Goal: Task Accomplishment & Management: Use online tool/utility

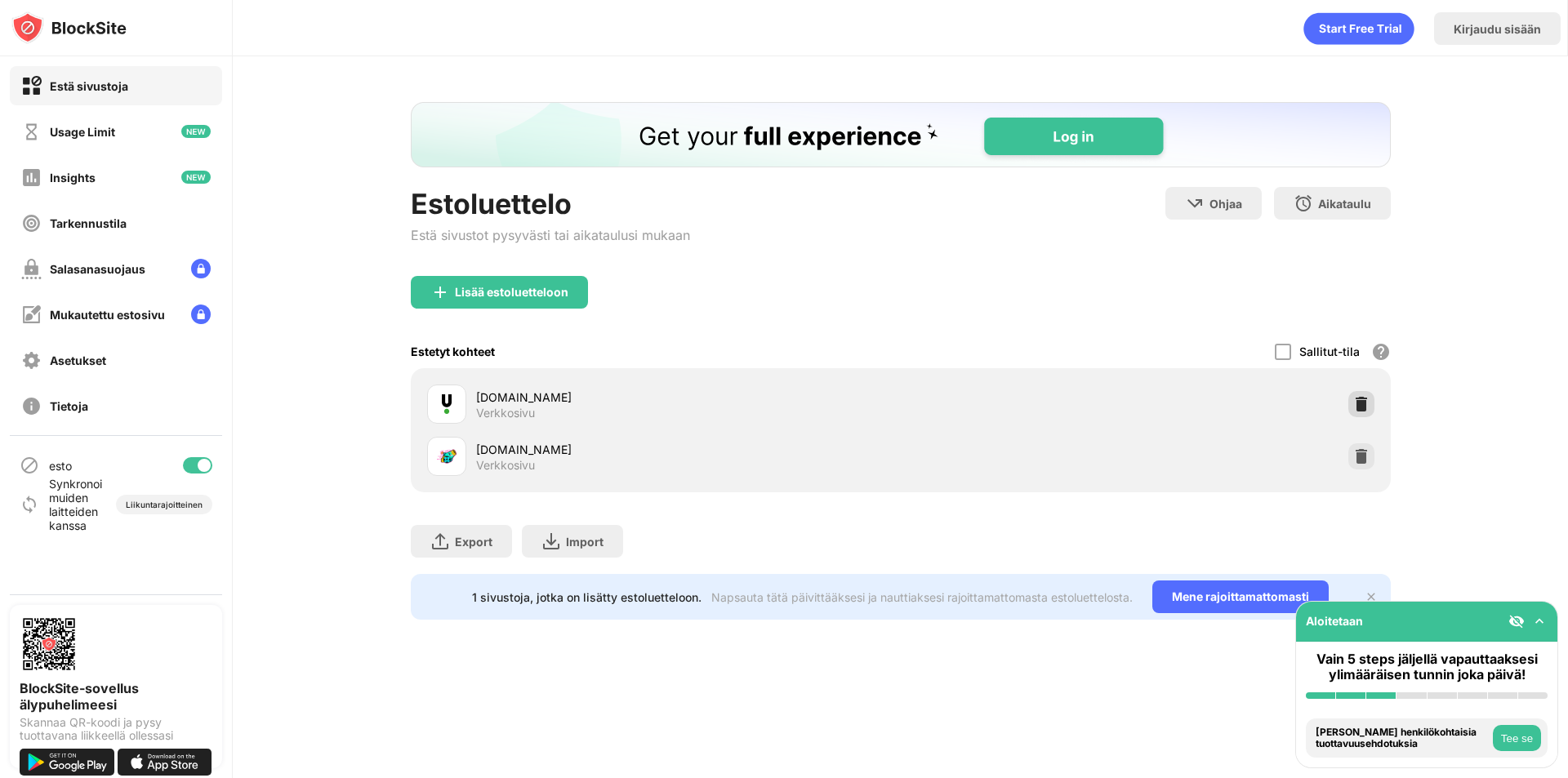
click at [1363, 391] on div at bounding box center [1361, 404] width 26 height 26
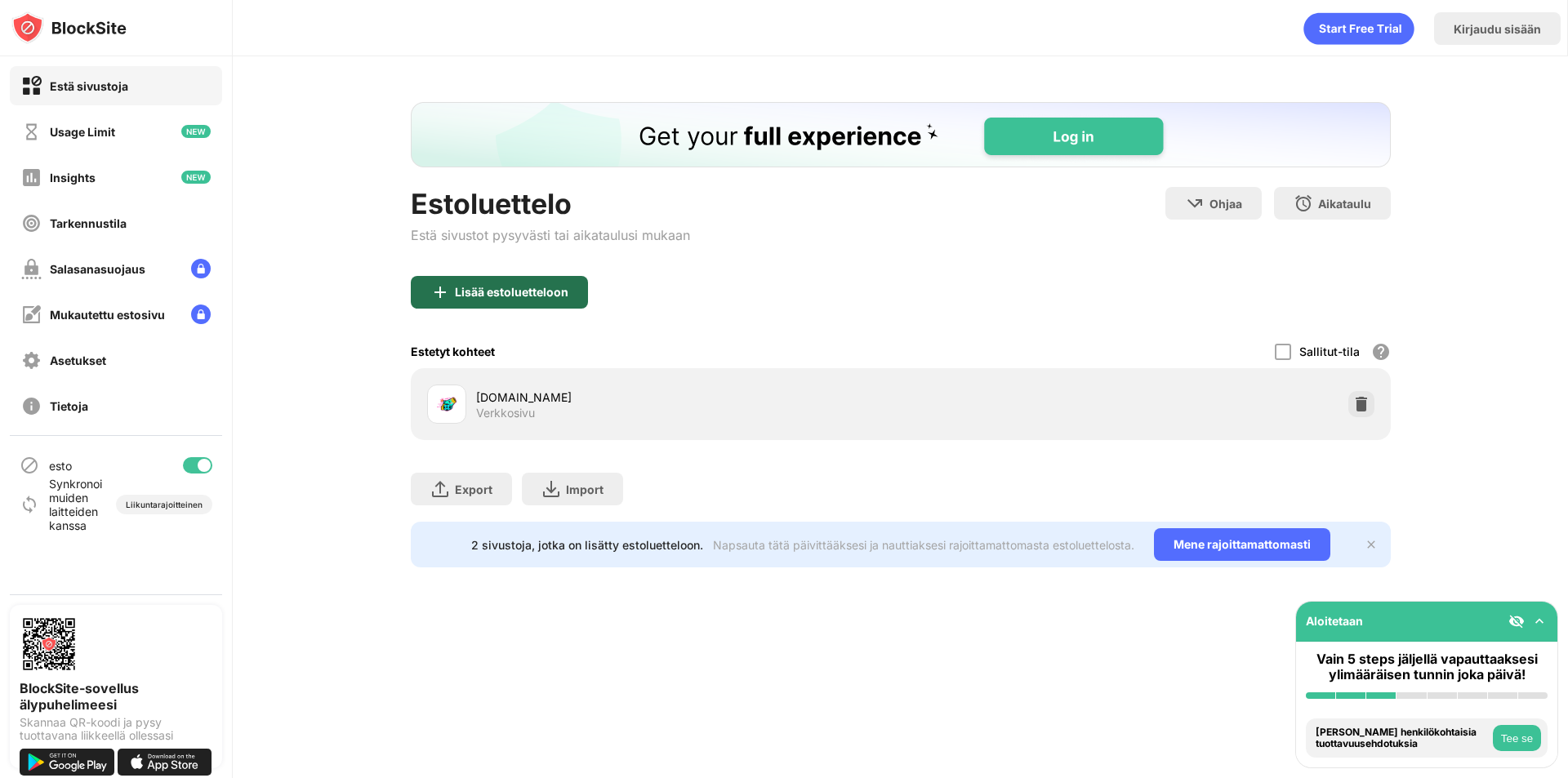
click at [508, 300] on div "Lisää estoluetteloon" at bounding box center [499, 292] width 177 height 33
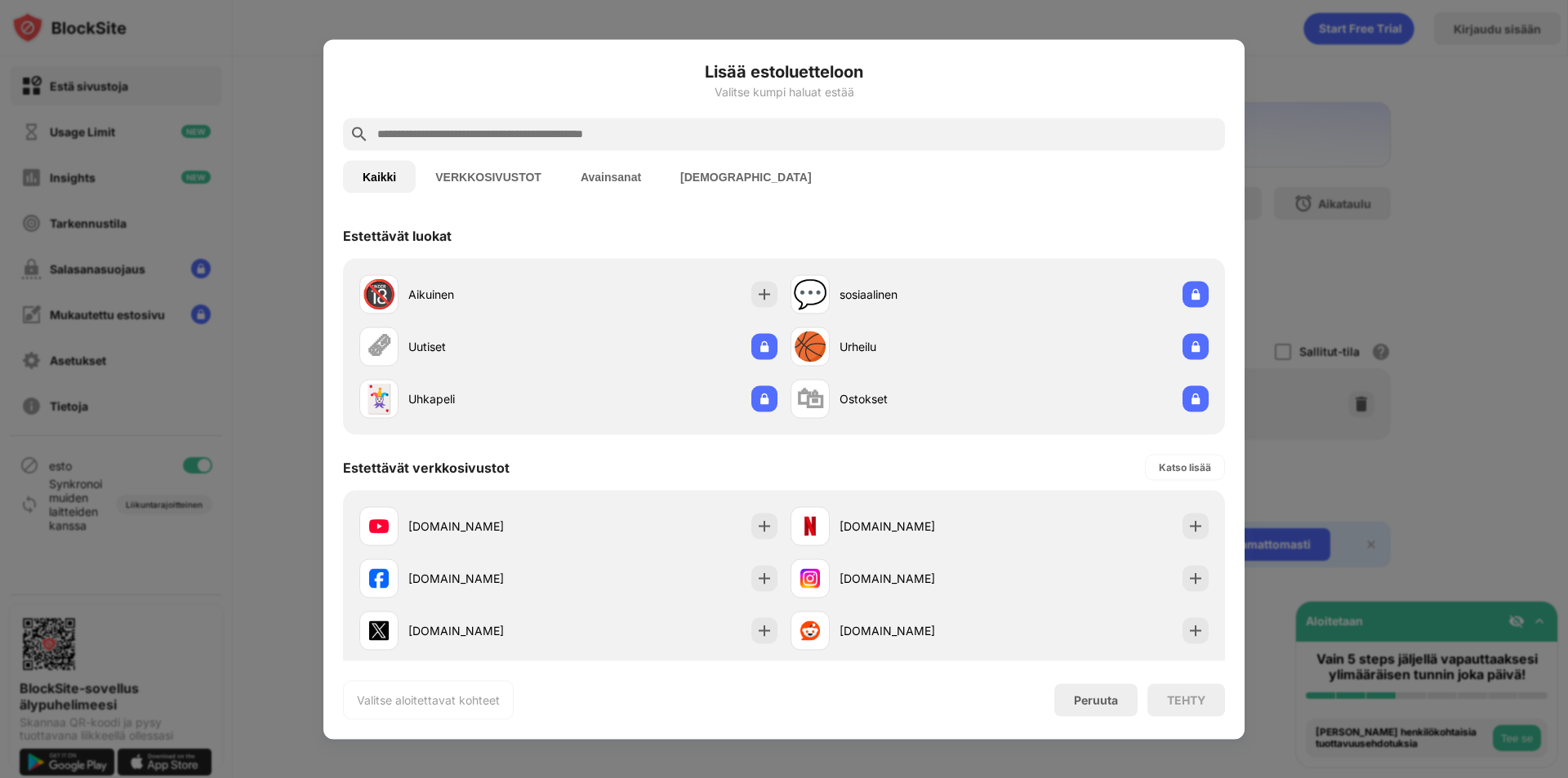
click at [449, 130] on input "text" at bounding box center [797, 133] width 843 height 19
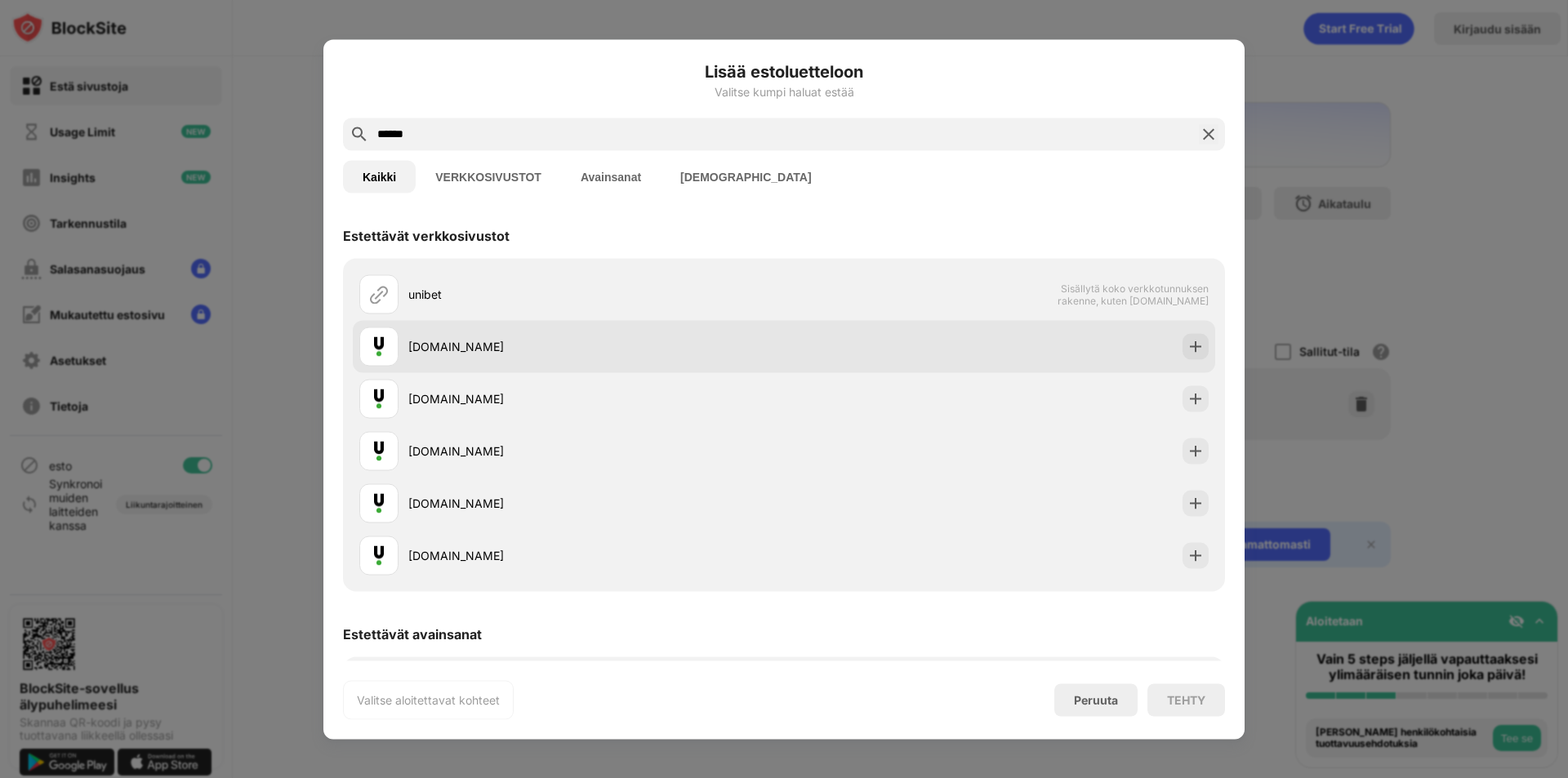
type input "******"
click at [655, 343] on div "[DOMAIN_NAME]" at bounding box center [596, 346] width 376 height 17
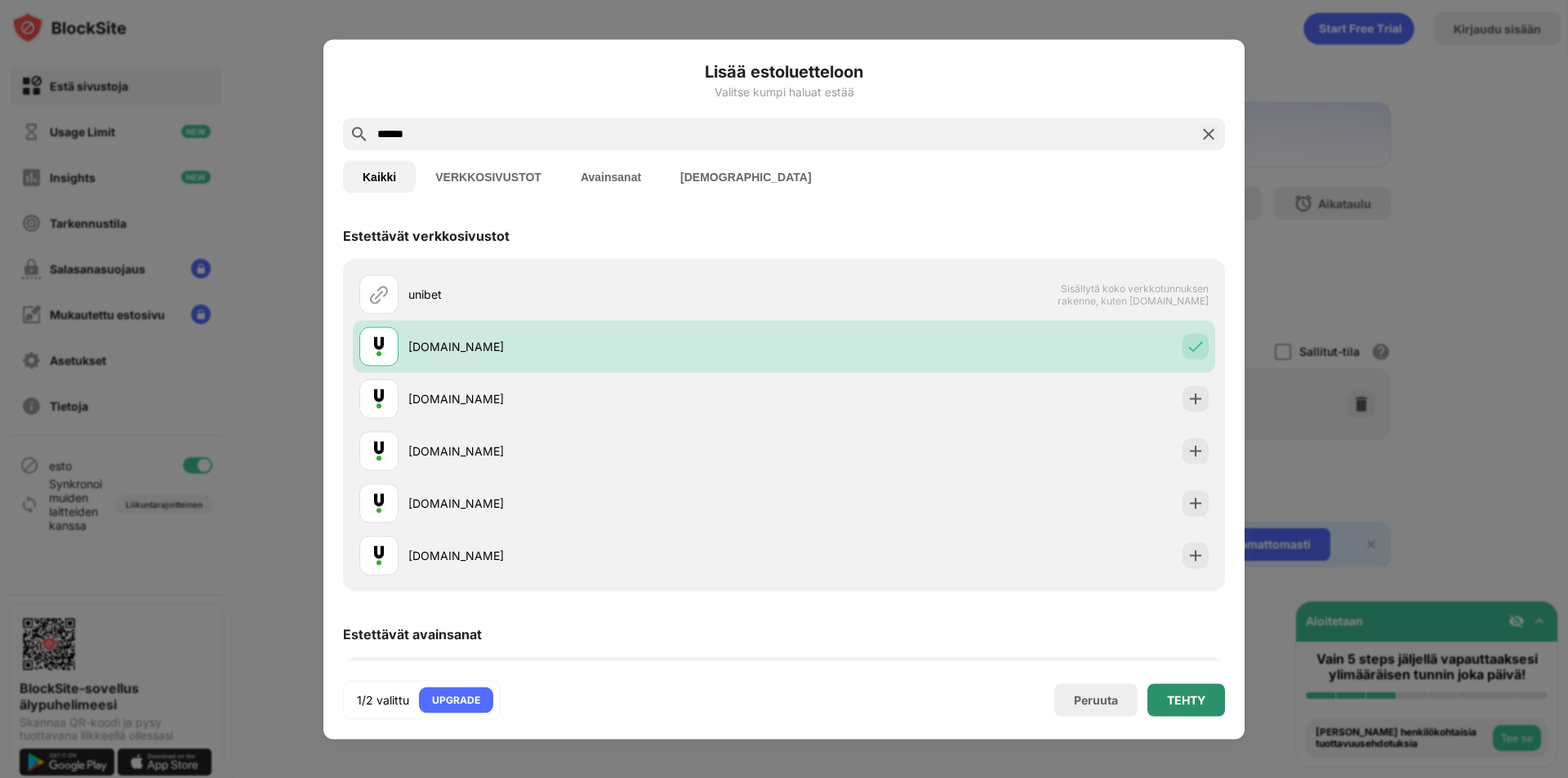
click at [1165, 697] on div "TEHTY" at bounding box center [1186, 700] width 77 height 33
